Goal: Obtain resource: Obtain resource

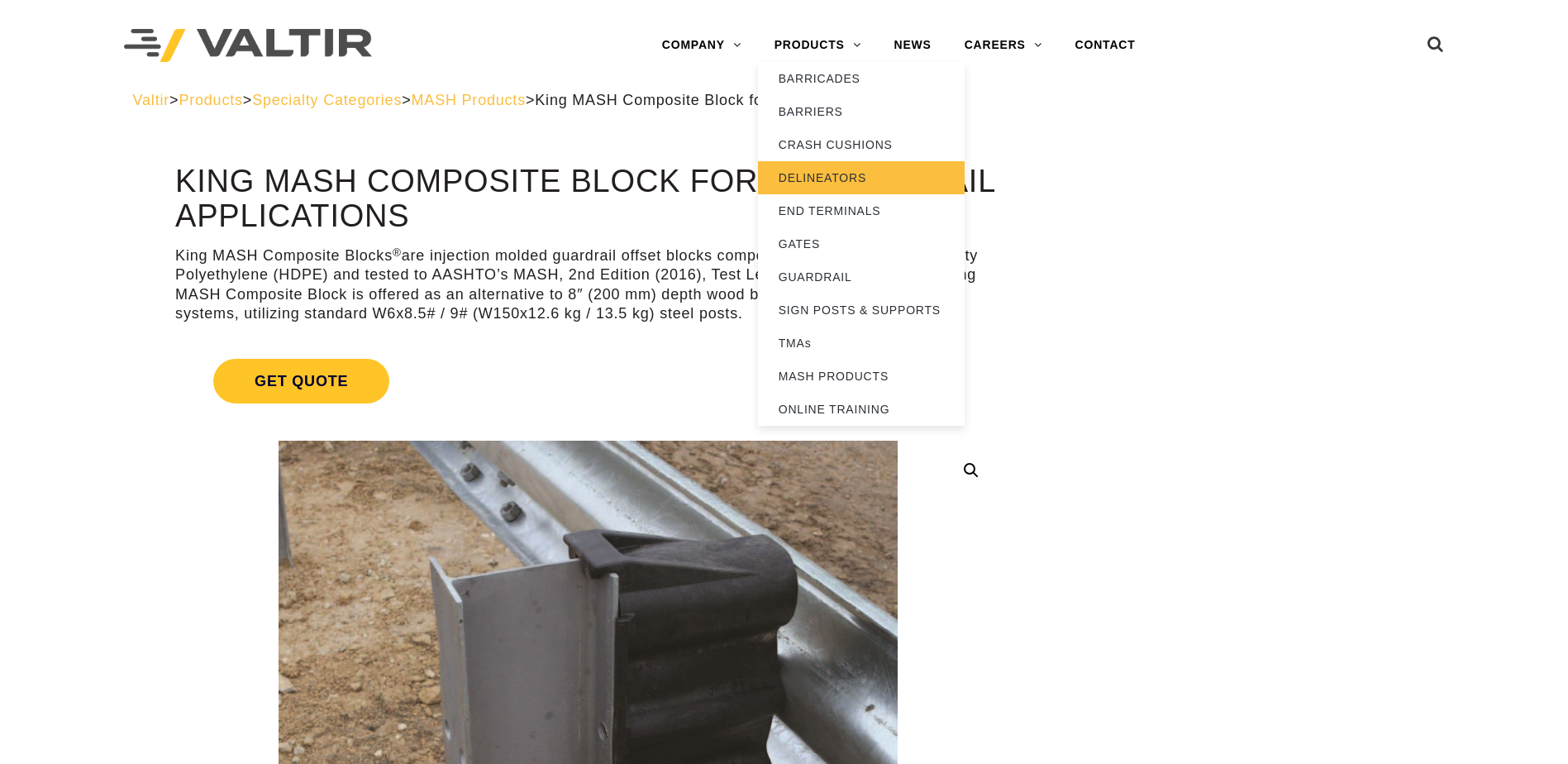
click at [837, 177] on link "DELINEATORS" at bounding box center [861, 177] width 207 height 33
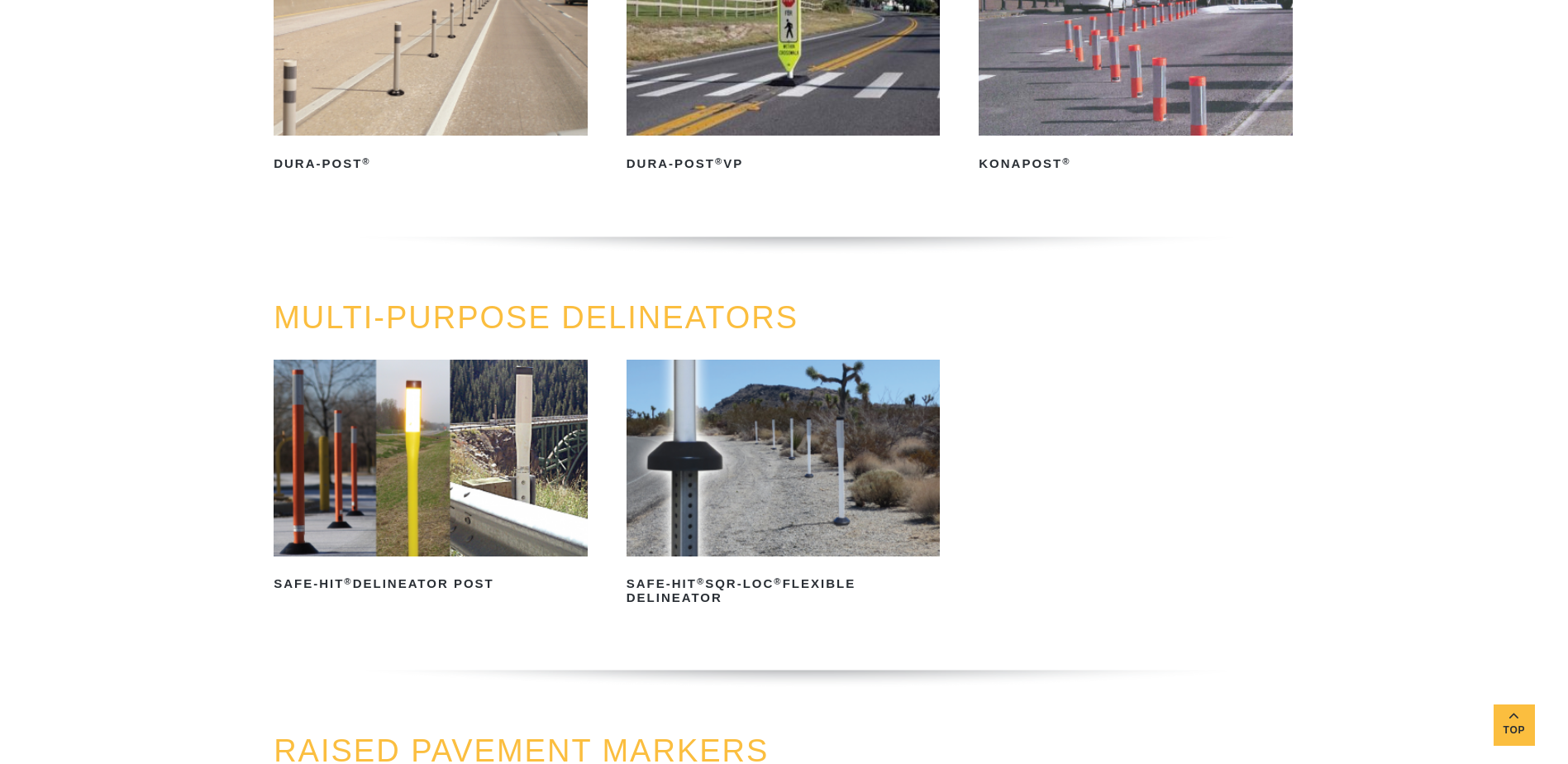
scroll to position [248, 0]
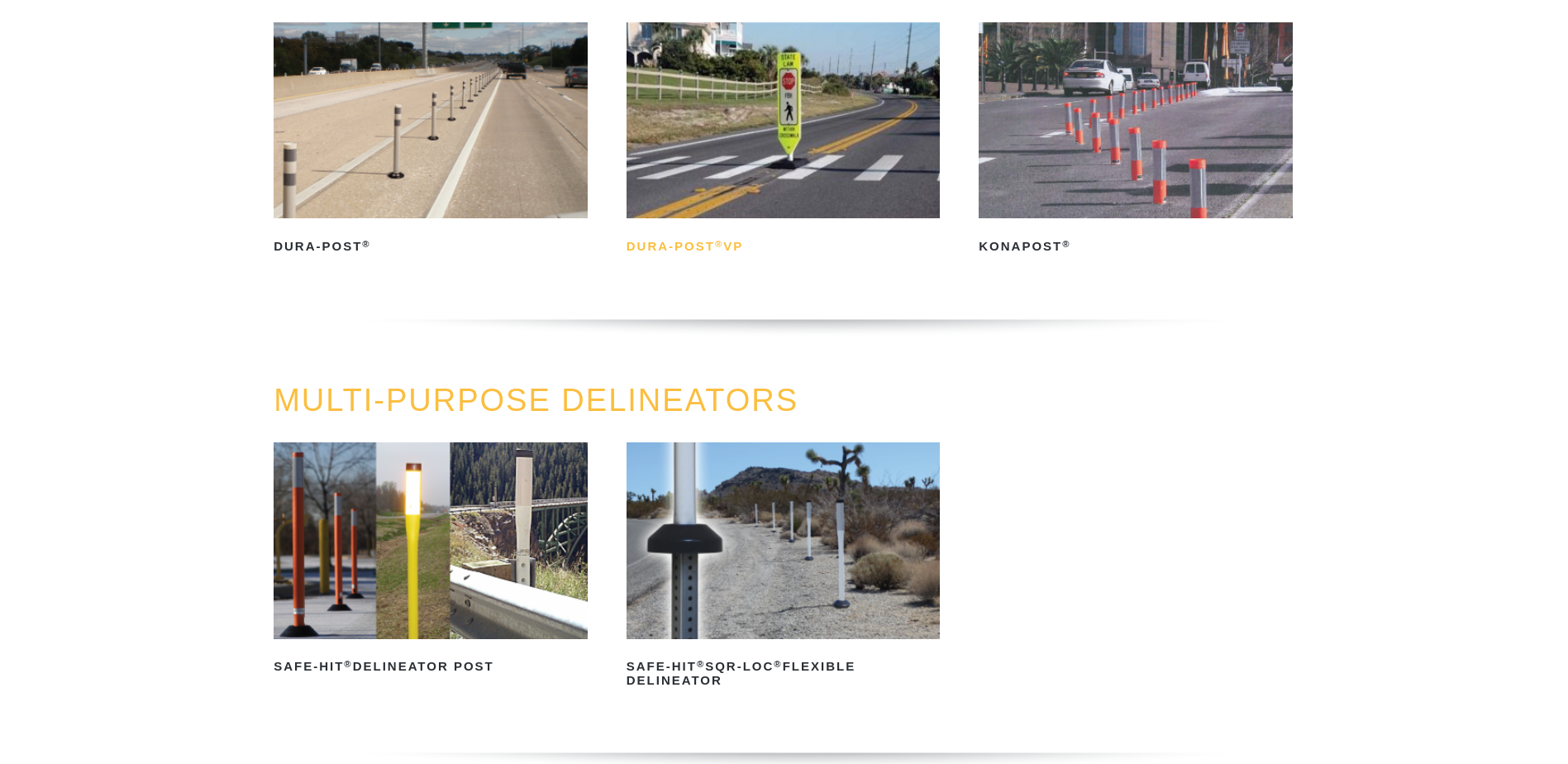
click at [716, 252] on h2 "Dura-Post ® VP" at bounding box center [783, 246] width 314 height 26
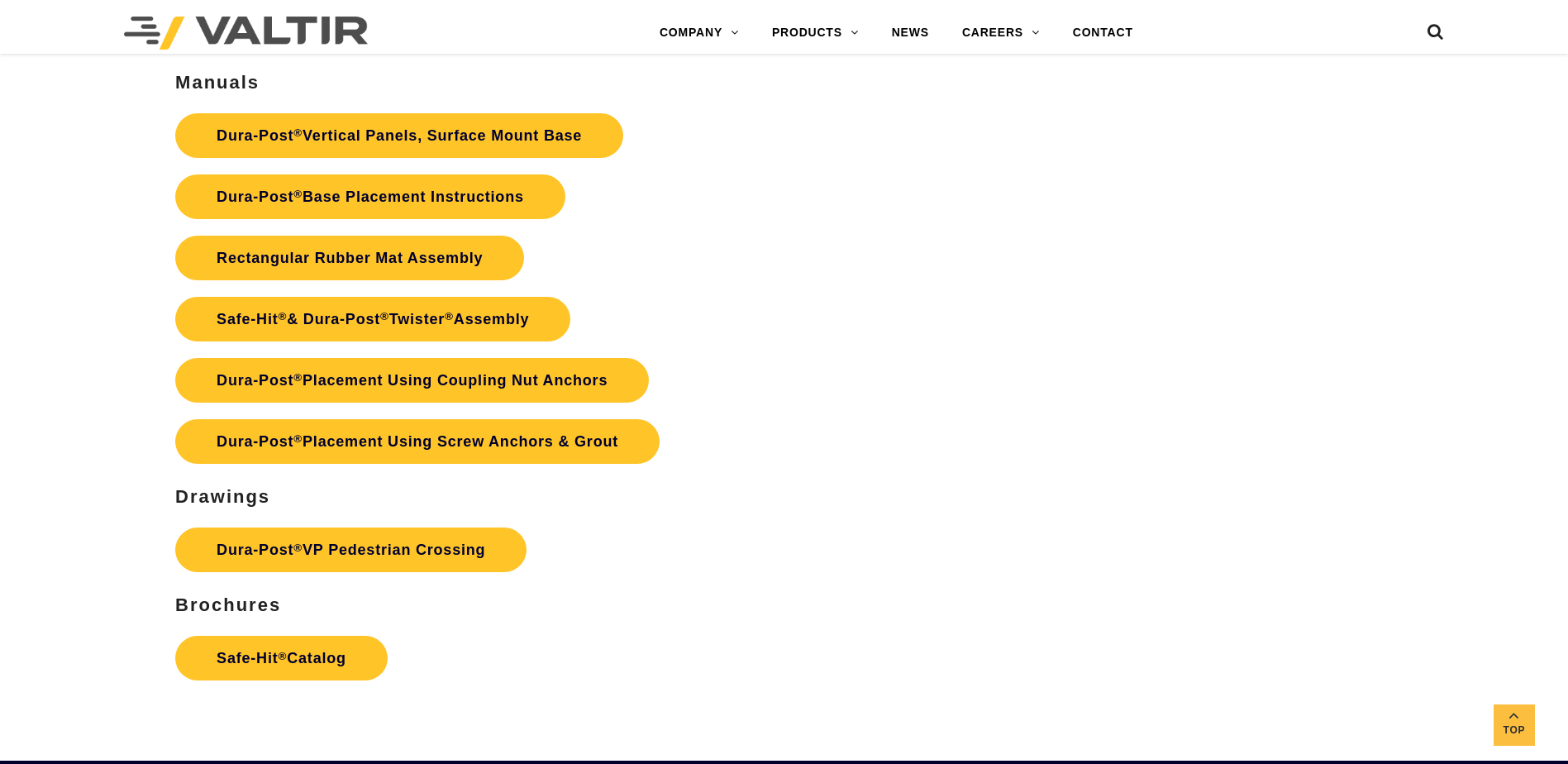
scroll to position [4051, 0]
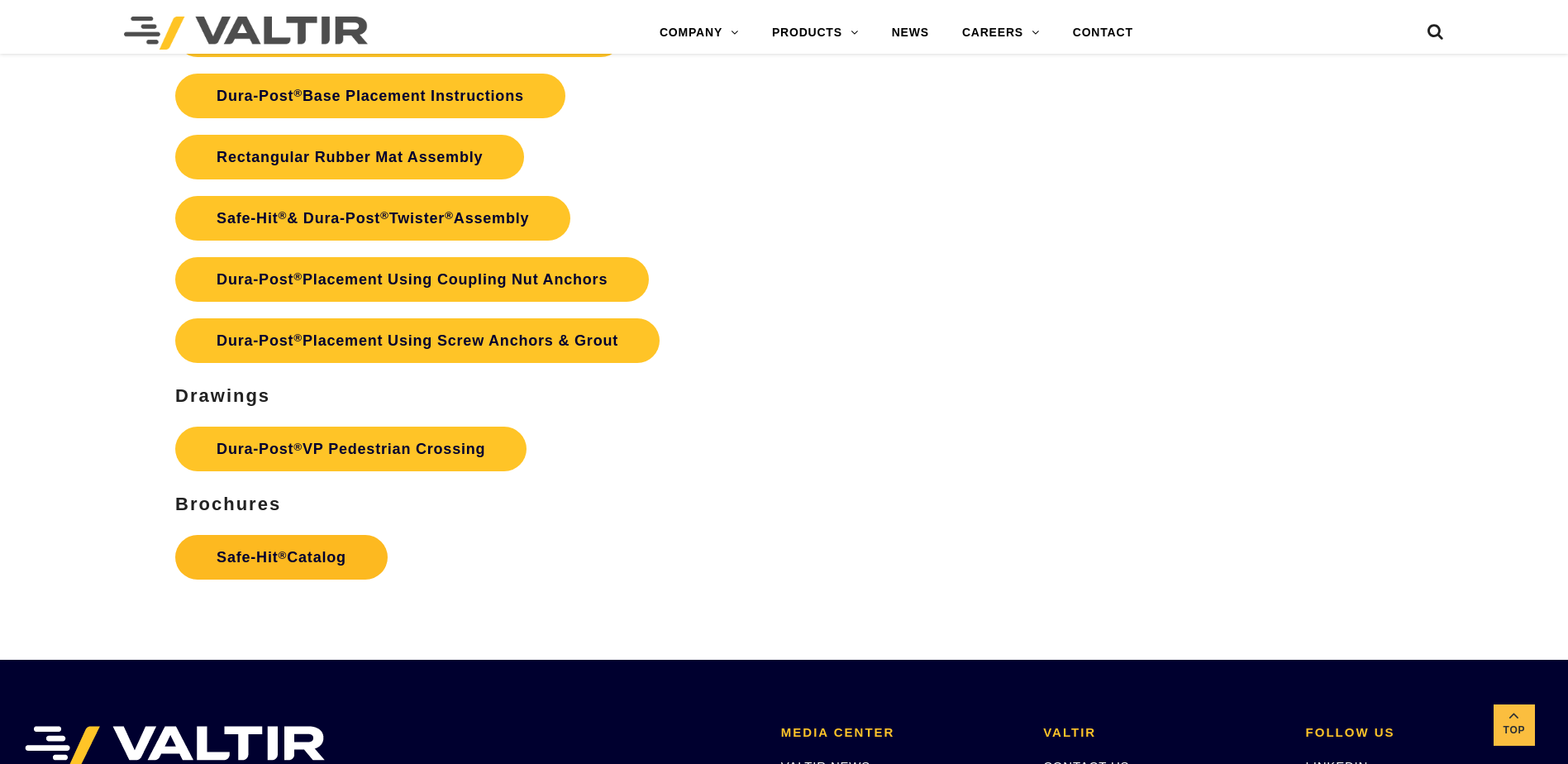
click at [324, 561] on link "Safe-Hit ® Catalog" at bounding box center [281, 557] width 213 height 45
